Goal: Information Seeking & Learning: Learn about a topic

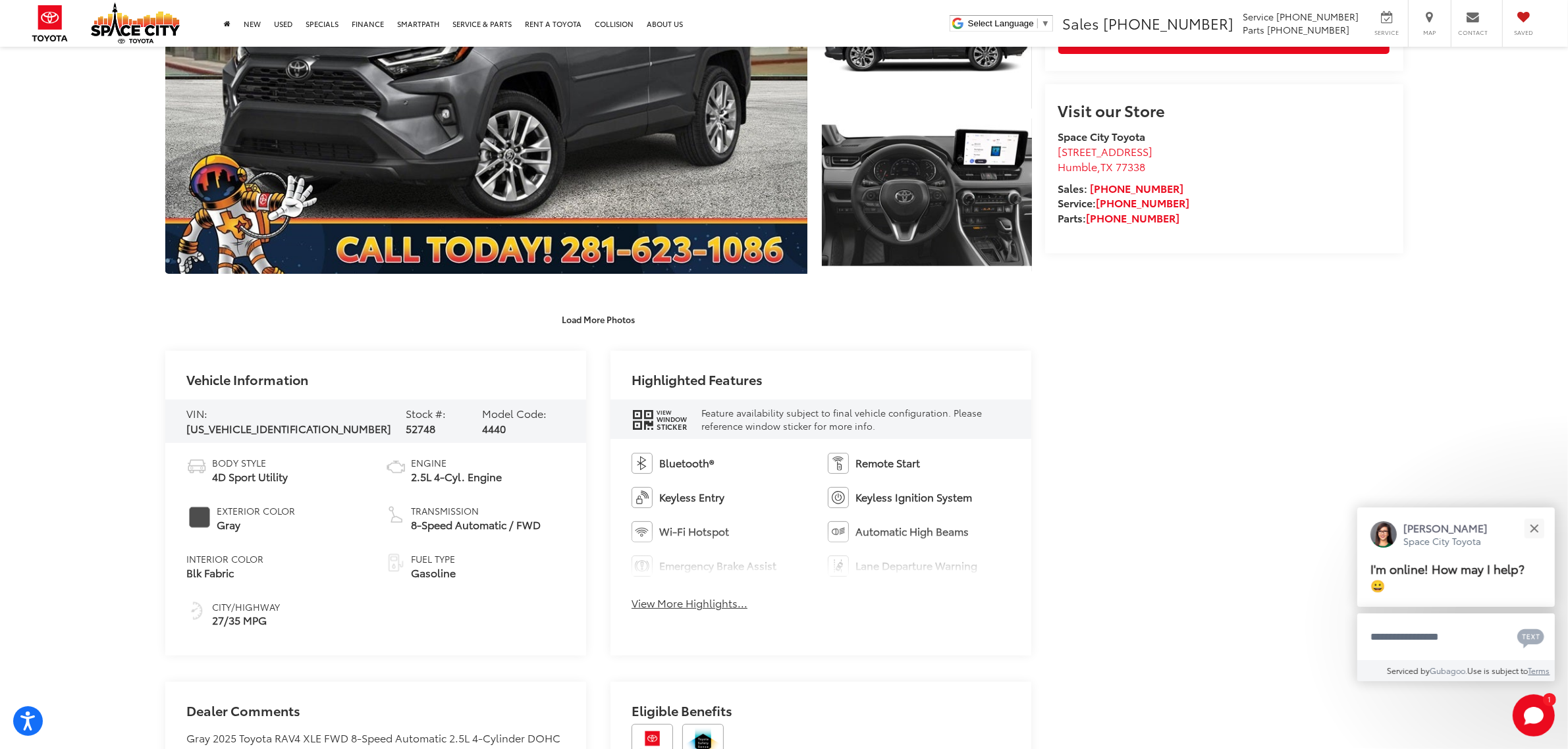
scroll to position [516, 0]
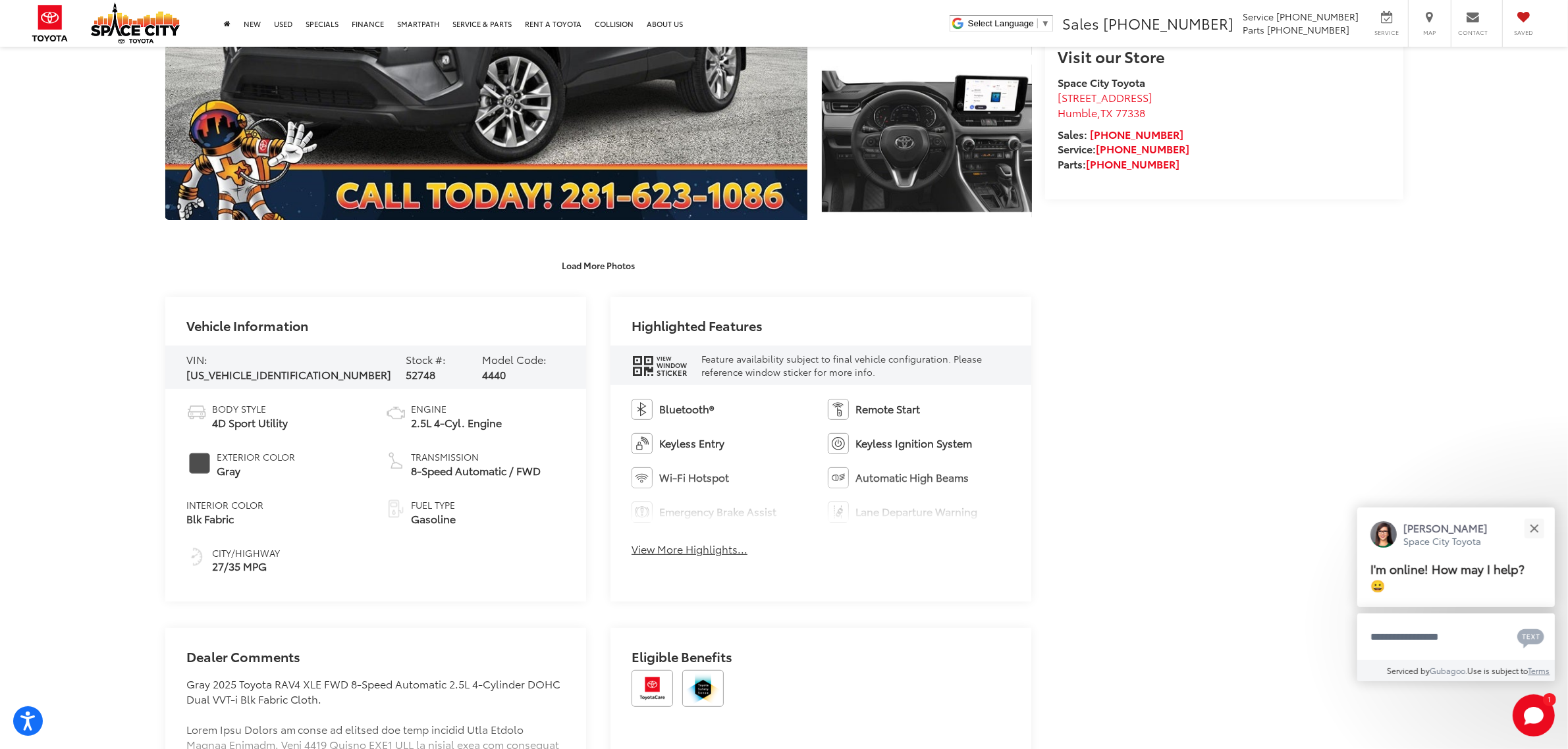
click at [643, 547] on button "View More Highlights..." at bounding box center [690, 549] width 116 height 15
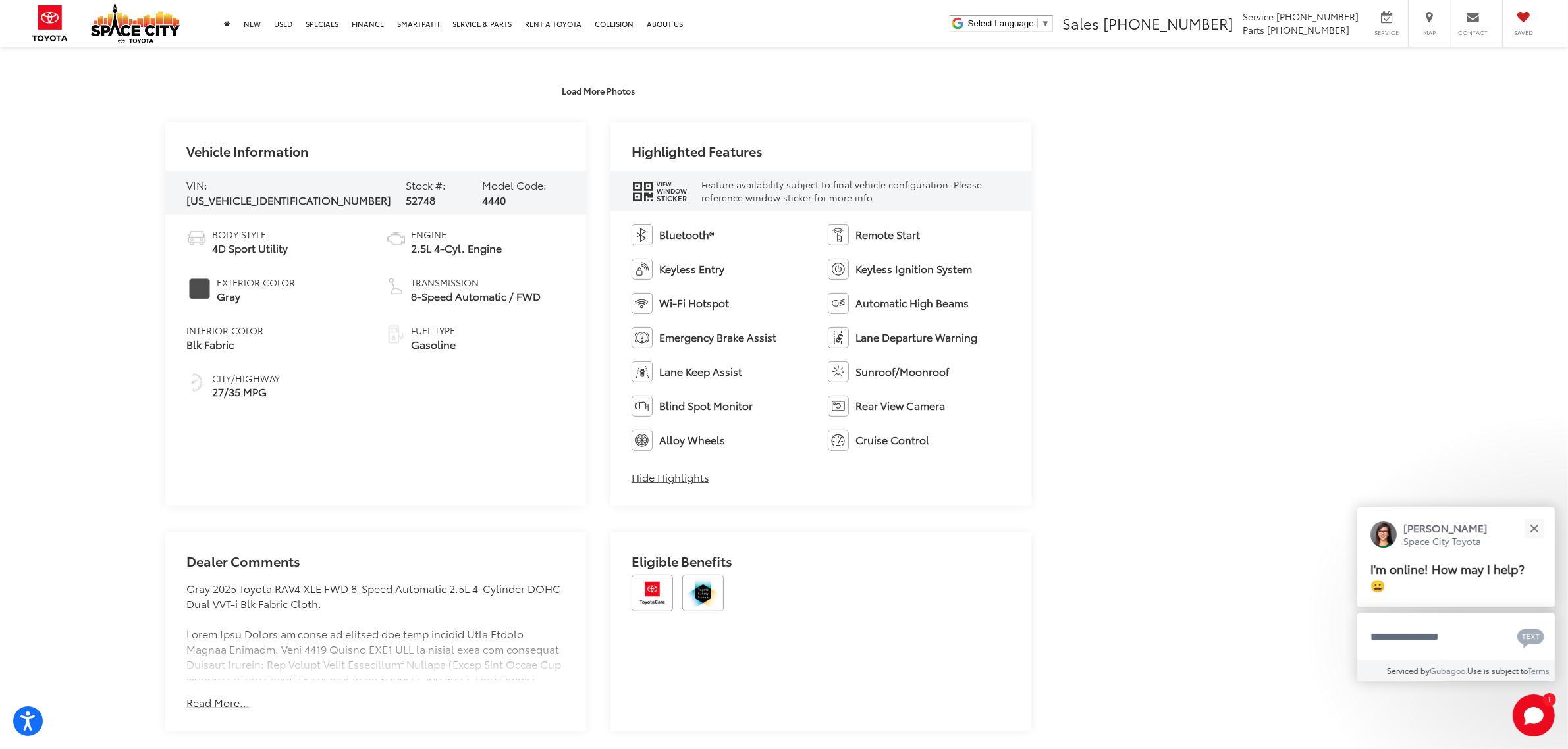
scroll to position [708, 0]
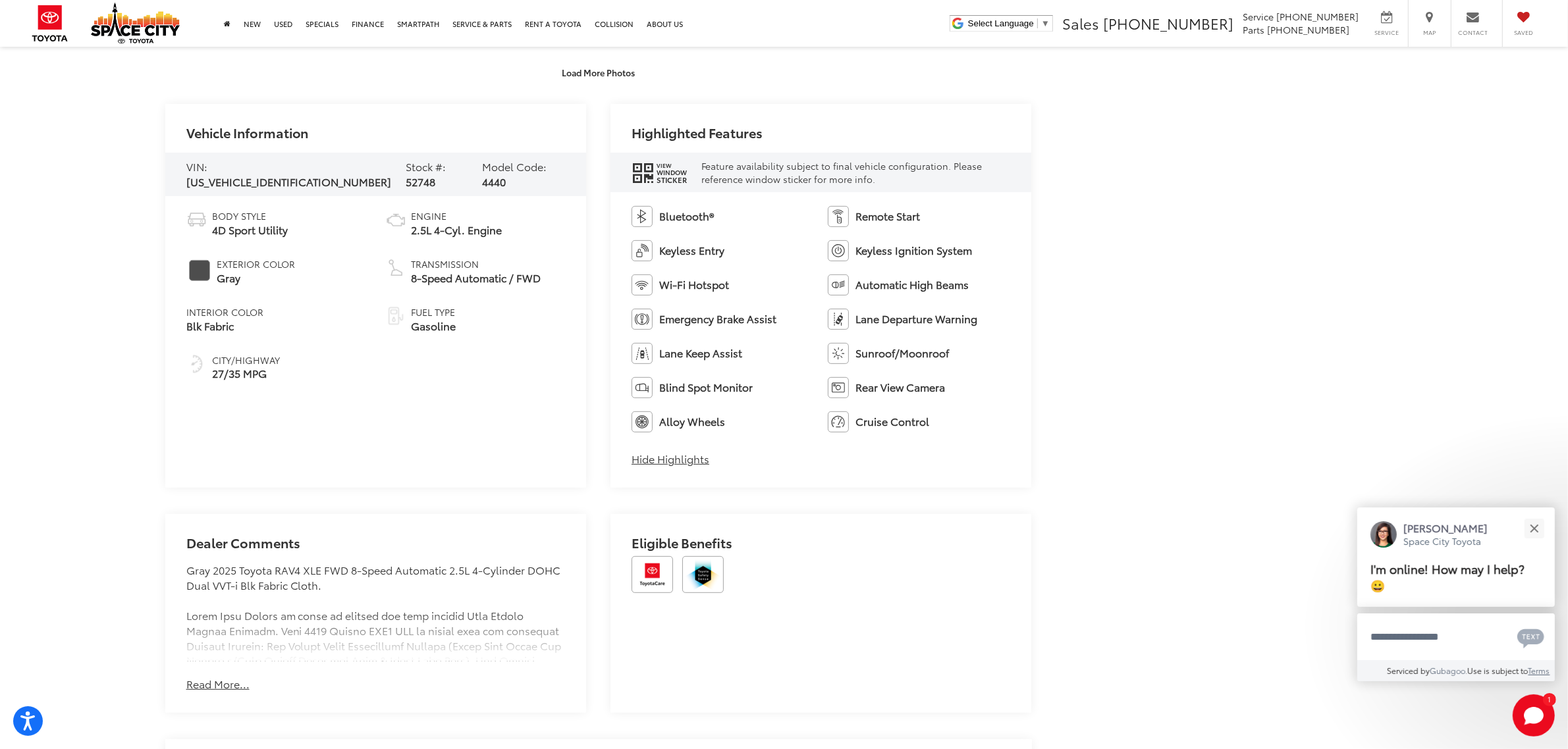
click at [682, 357] on span "Lane Keep Assist" at bounding box center [701, 353] width 83 height 15
click at [761, 347] on li "Lane Keep Assist" at bounding box center [723, 353] width 183 height 21
click at [637, 166] on icon "window sticker" at bounding box center [643, 173] width 20 height 22
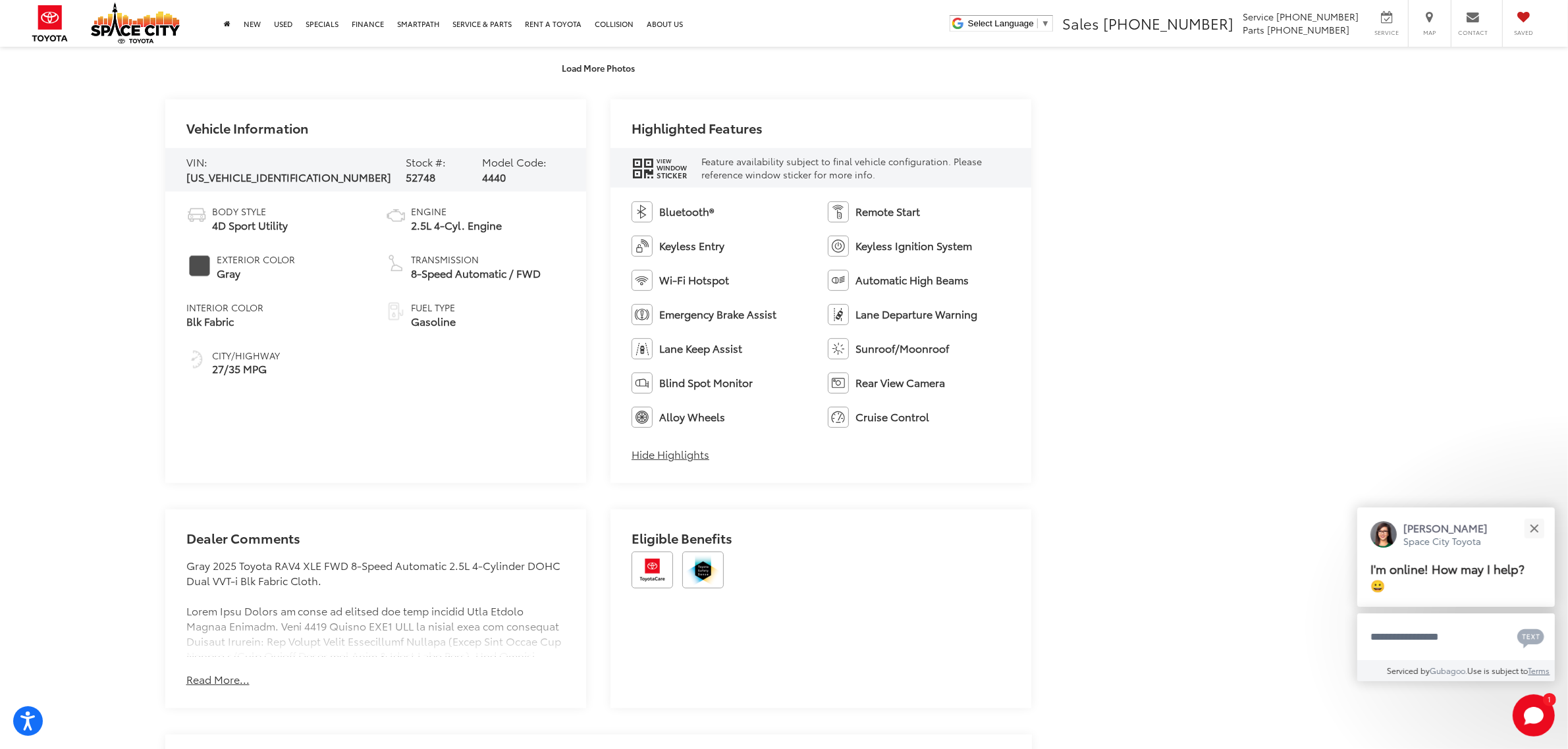
scroll to position [823, 0]
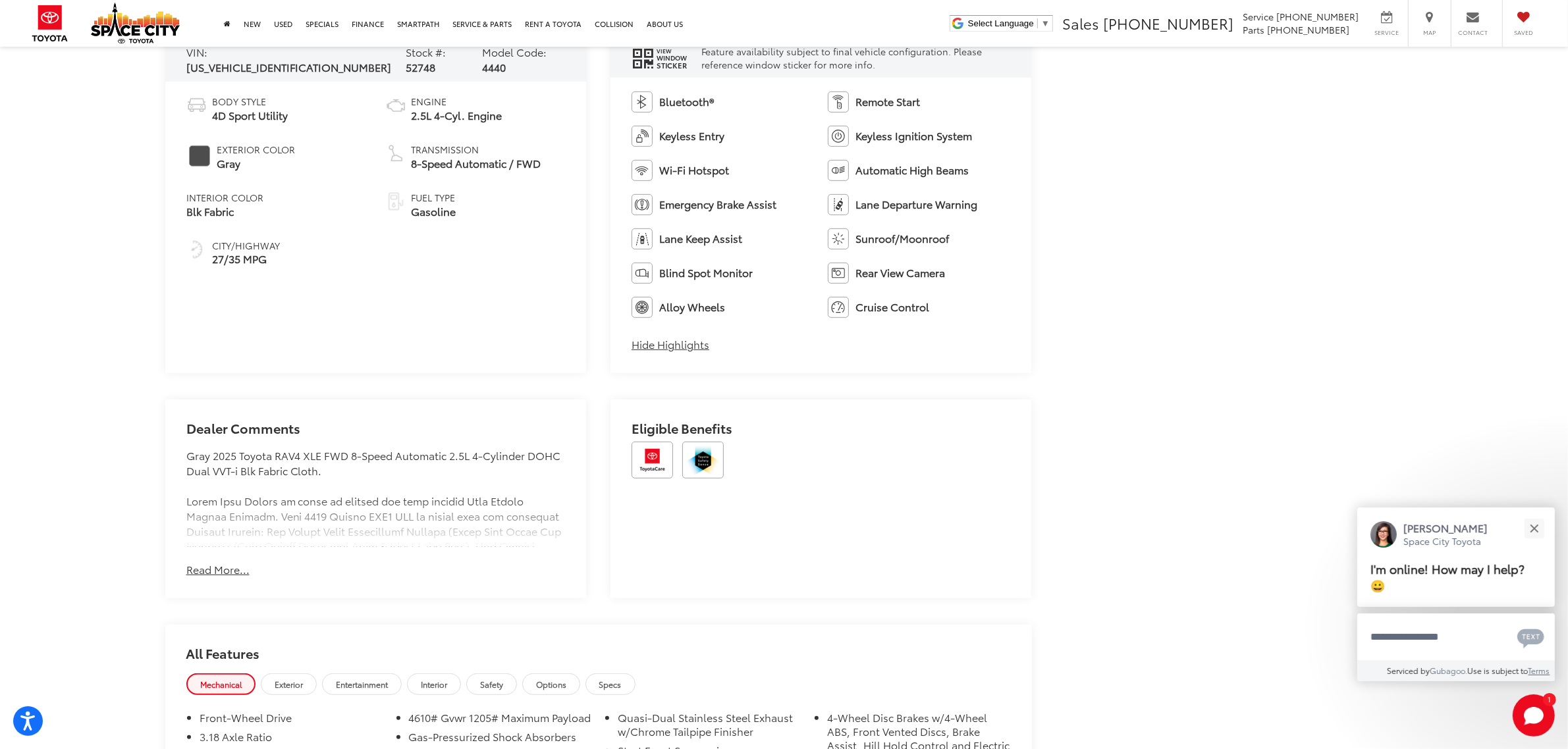
click at [216, 568] on button "Read More..." at bounding box center [218, 569] width 63 height 15
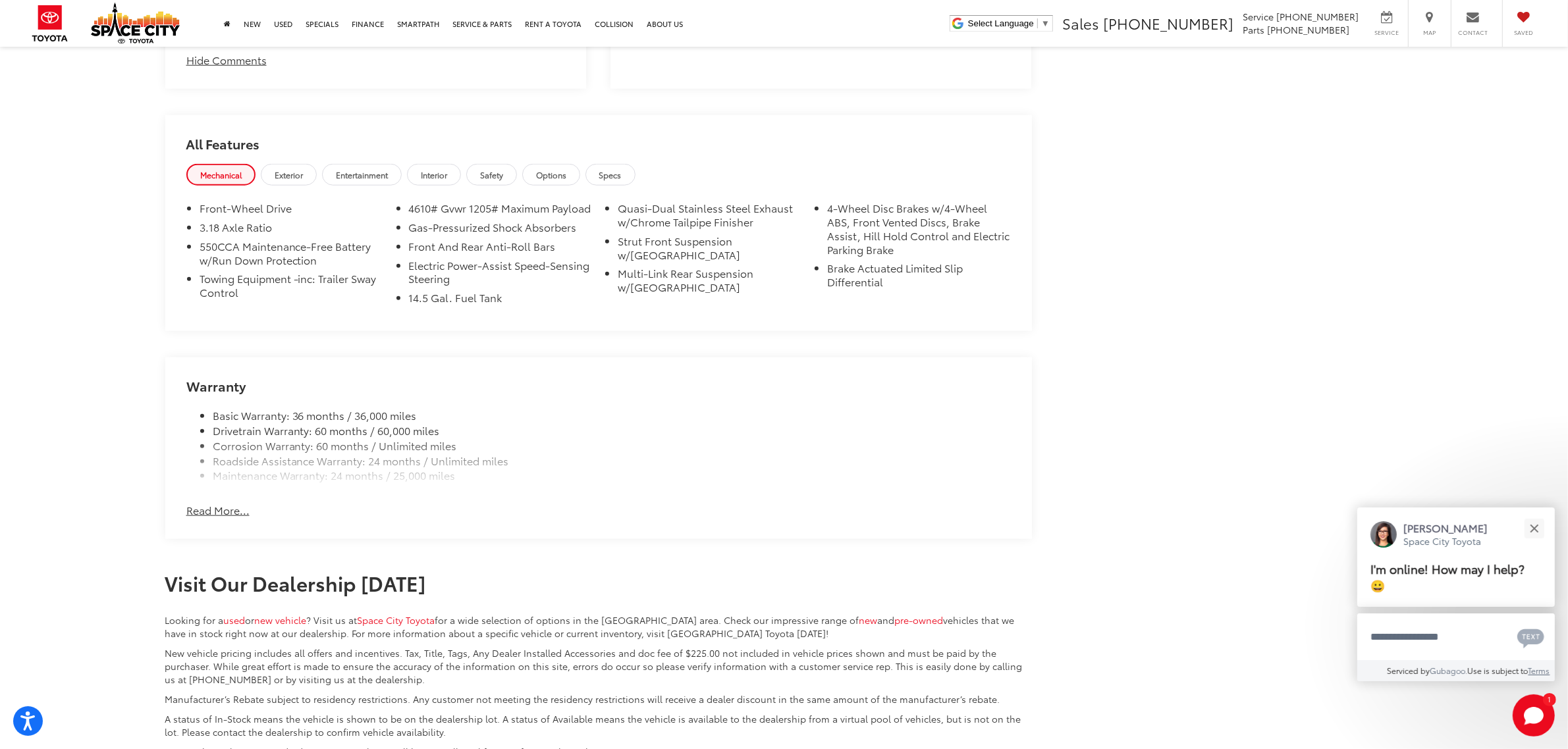
scroll to position [0, 0]
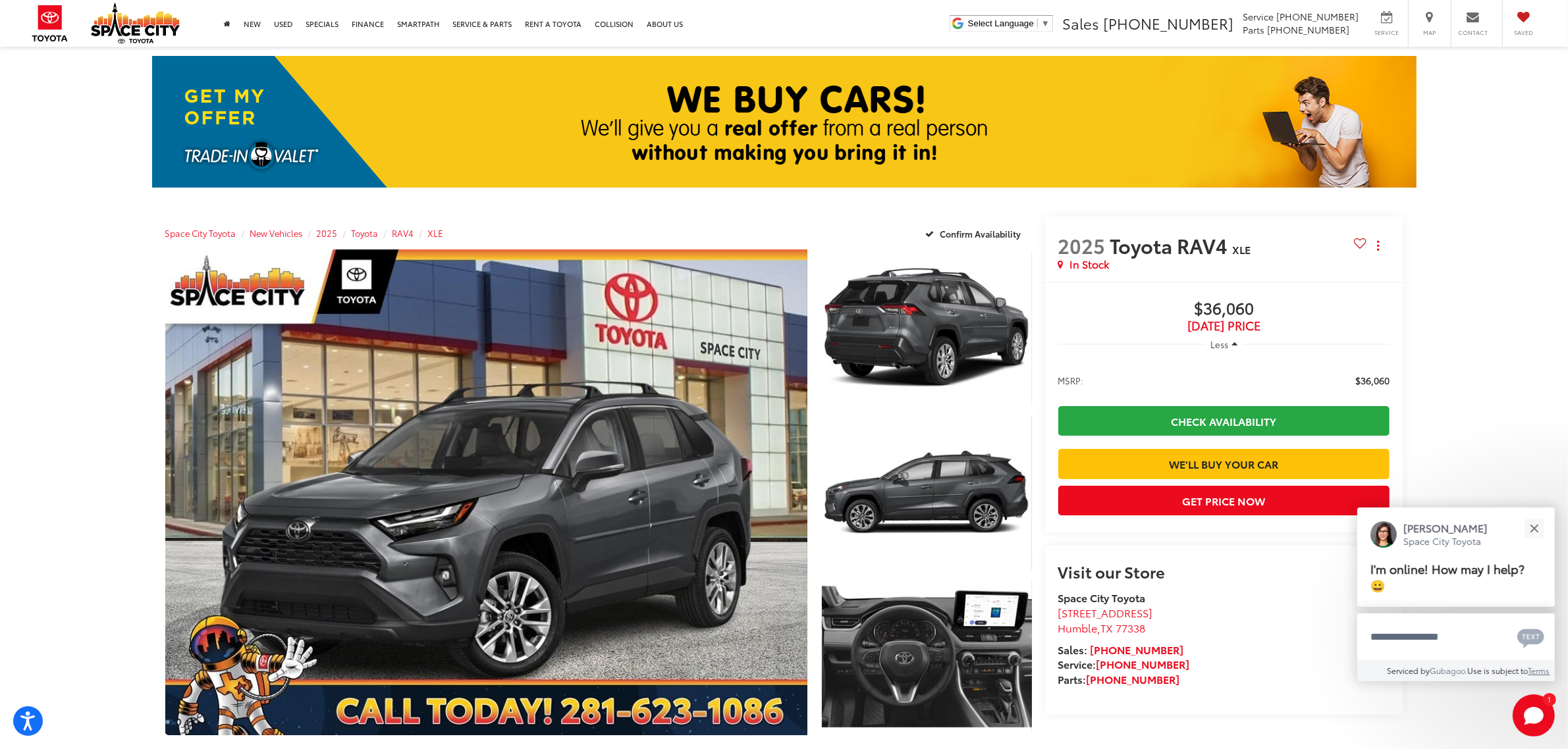
drag, startPoint x: 594, startPoint y: 492, endPoint x: 563, endPoint y: 119, distance: 374.3
click at [435, 231] on span "XLE" at bounding box center [436, 233] width 16 height 12
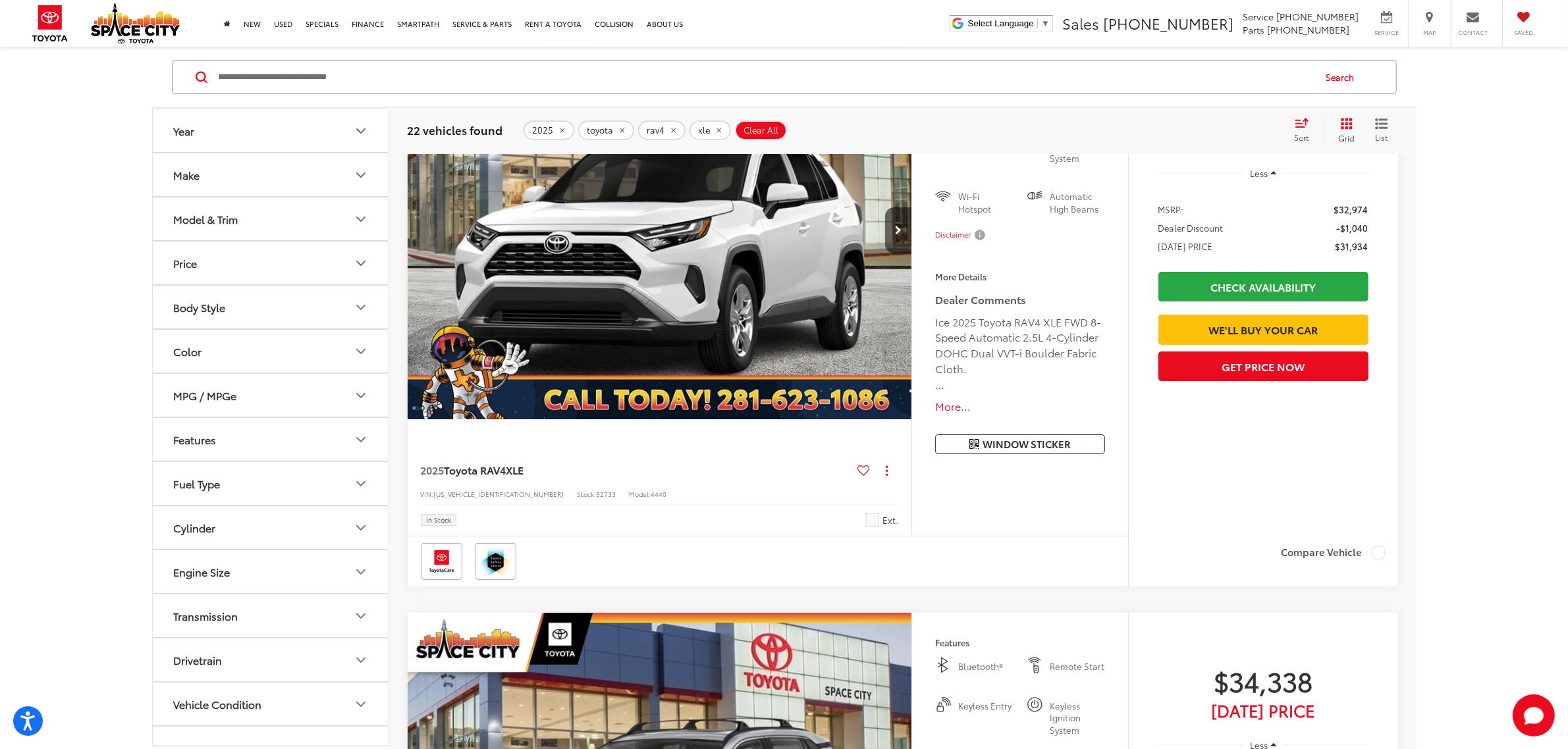
scroll to position [219, 0]
